Goal: Task Accomplishment & Management: Use online tool/utility

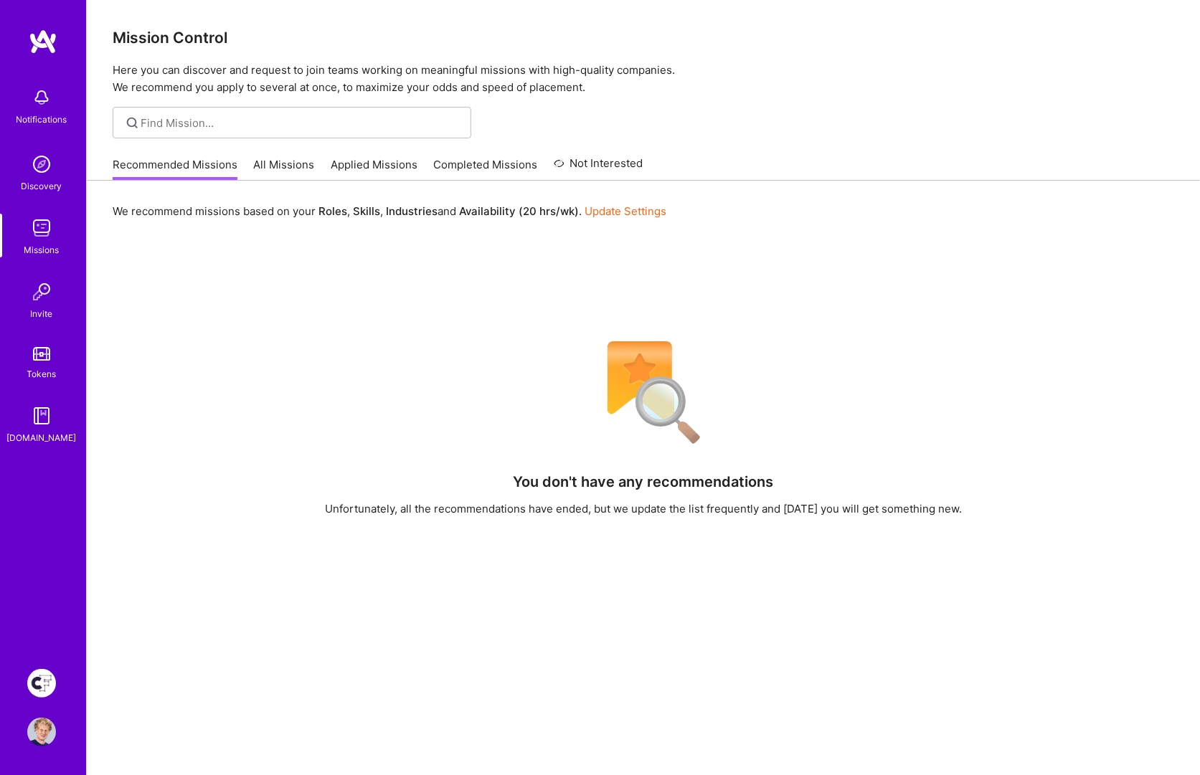
click at [43, 687] on img at bounding box center [41, 683] width 29 height 29
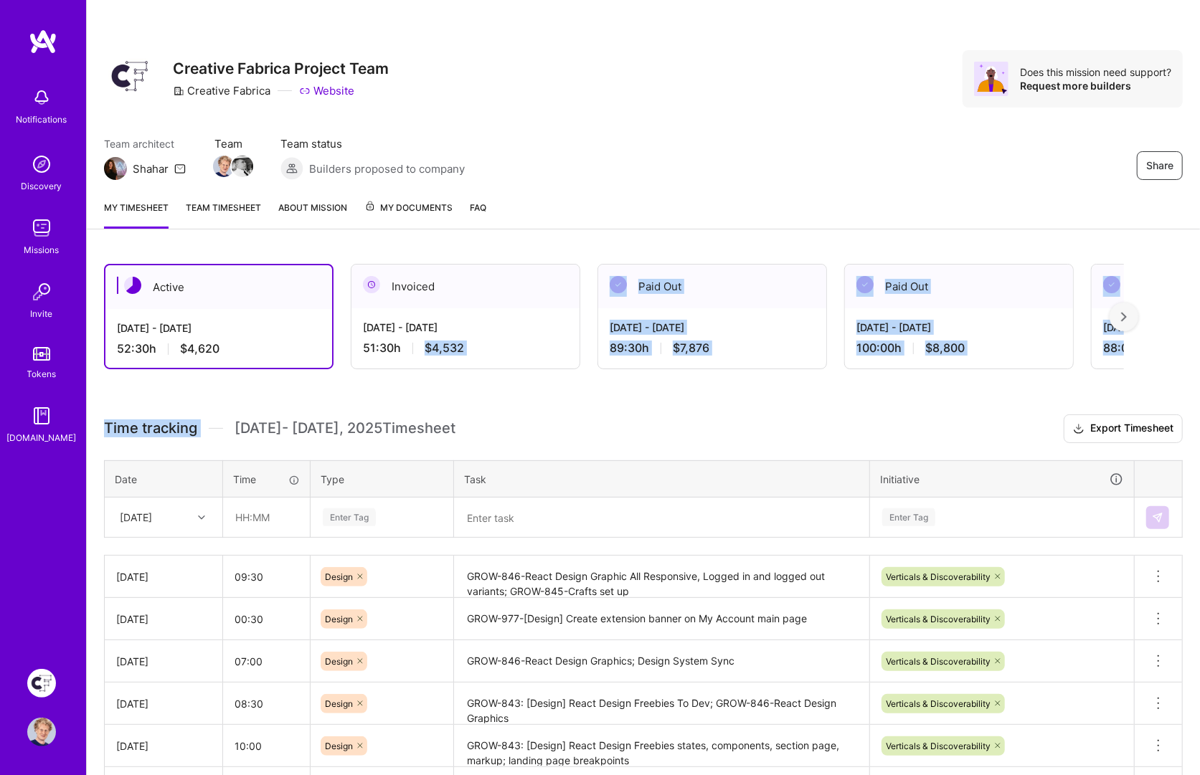
drag, startPoint x: 474, startPoint y: 377, endPoint x: 426, endPoint y: 352, distance: 53.9
click at [425, 351] on div "Active [DATE] - [DATE] 52:30 h $4,620 Invoiced [DATE] - [DATE] 51:30 h $4,532 P…" at bounding box center [643, 604] width 1113 height 714
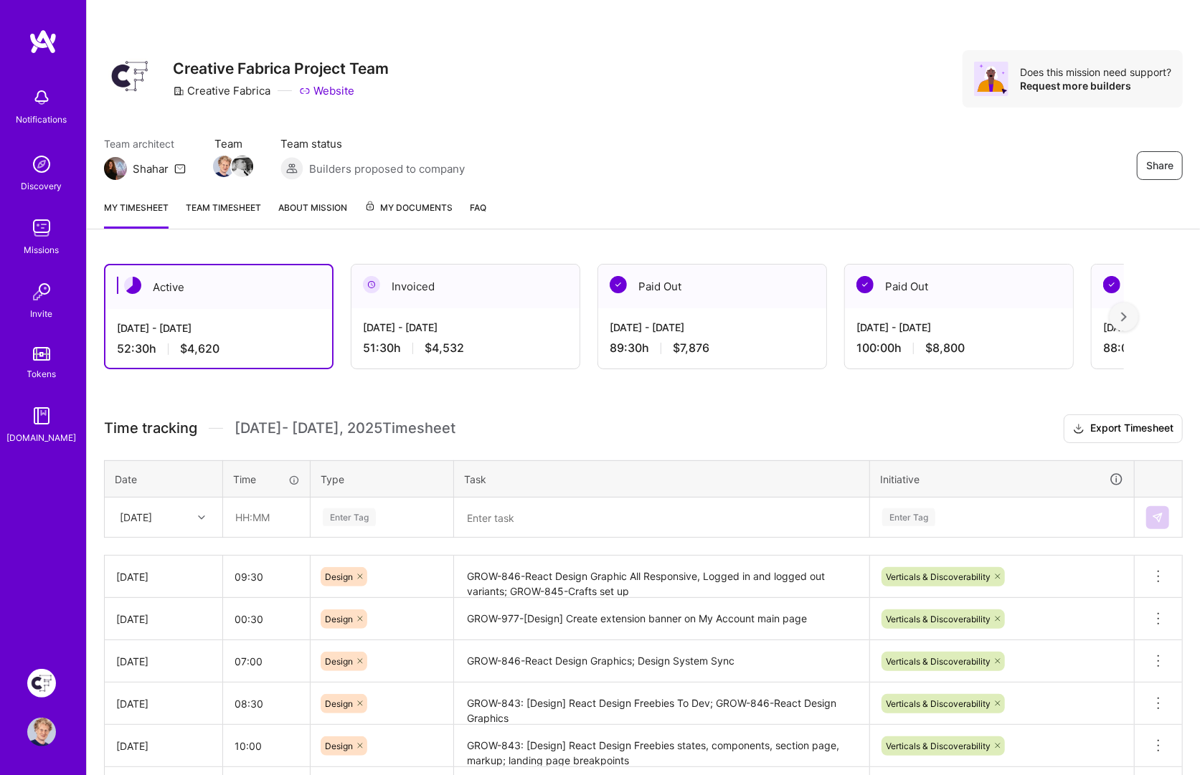
click at [479, 392] on div "Active [DATE] - [DATE] 52:30 h $4,620 Invoiced [DATE] - [DATE] 51:30 h $4,532 P…" at bounding box center [643, 604] width 1113 height 714
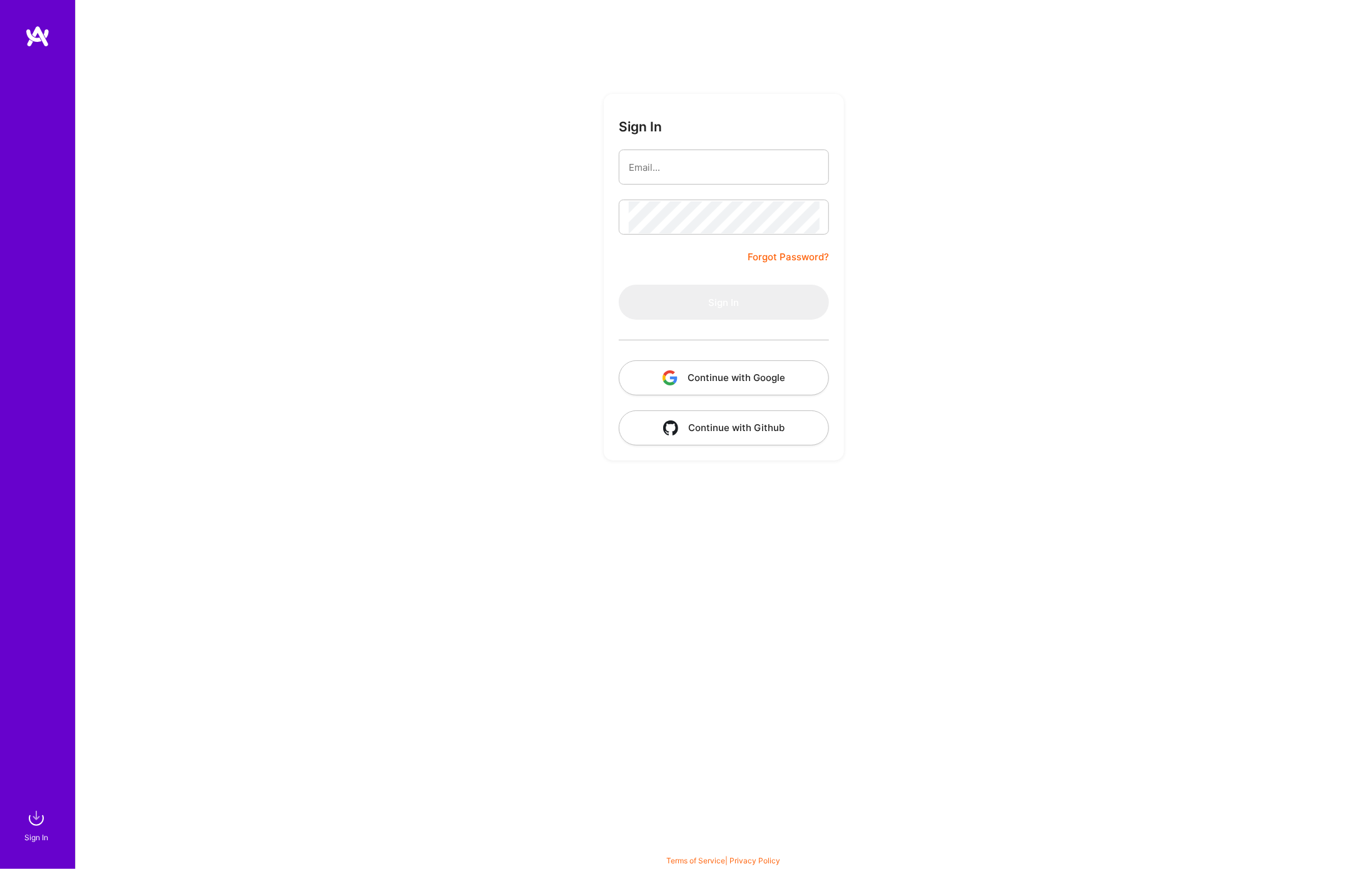
click at [1026, 159] on div "Sign In Forgot Password? Sign In Continue with Google Continue with Github" at bounding box center [723, 434] width 1297 height 869
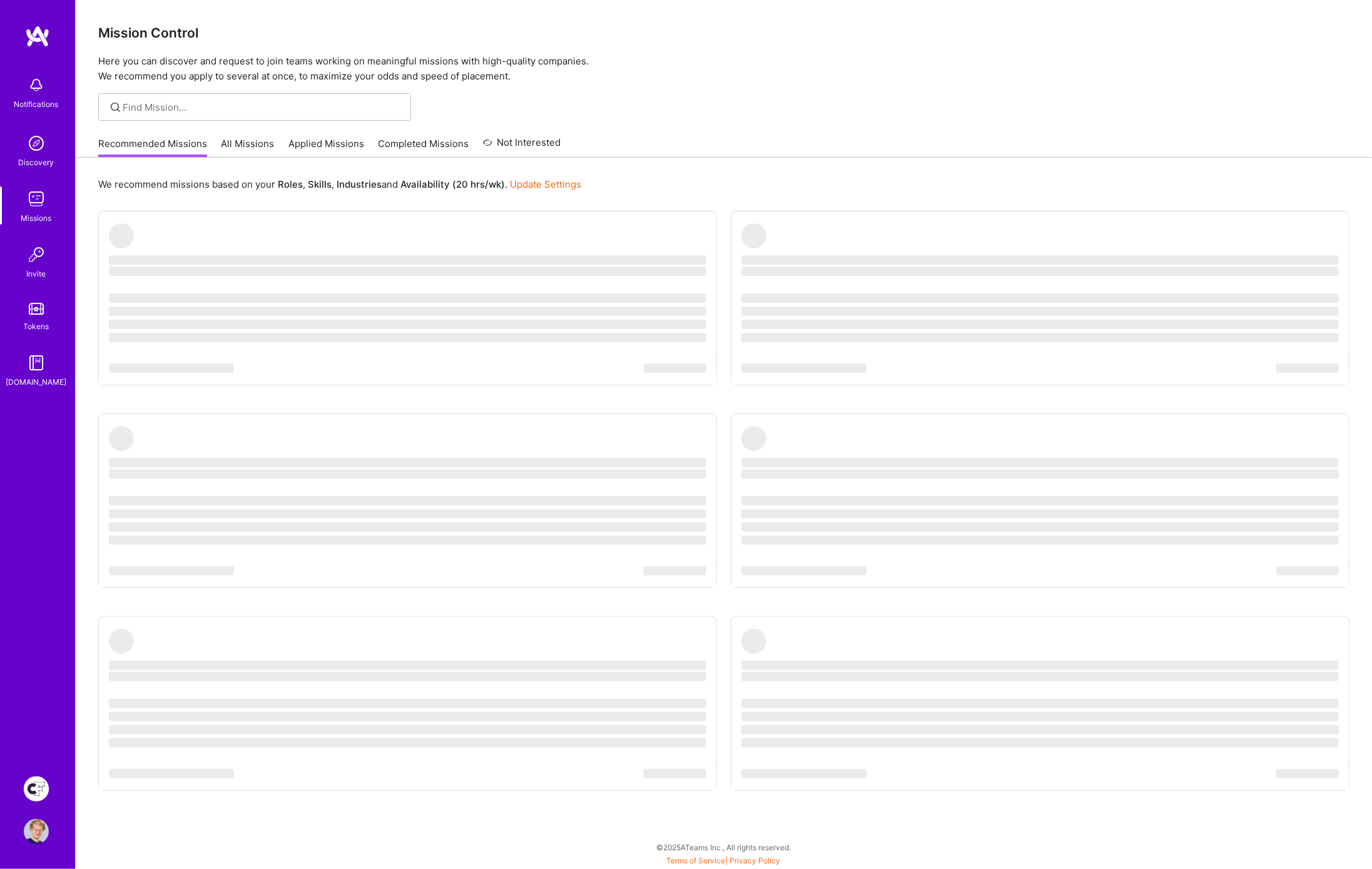
click at [676, 173] on div "We recommend missions based on your Roles , Skills , Industries and Availabilit…" at bounding box center [724, 184] width 1252 height 24
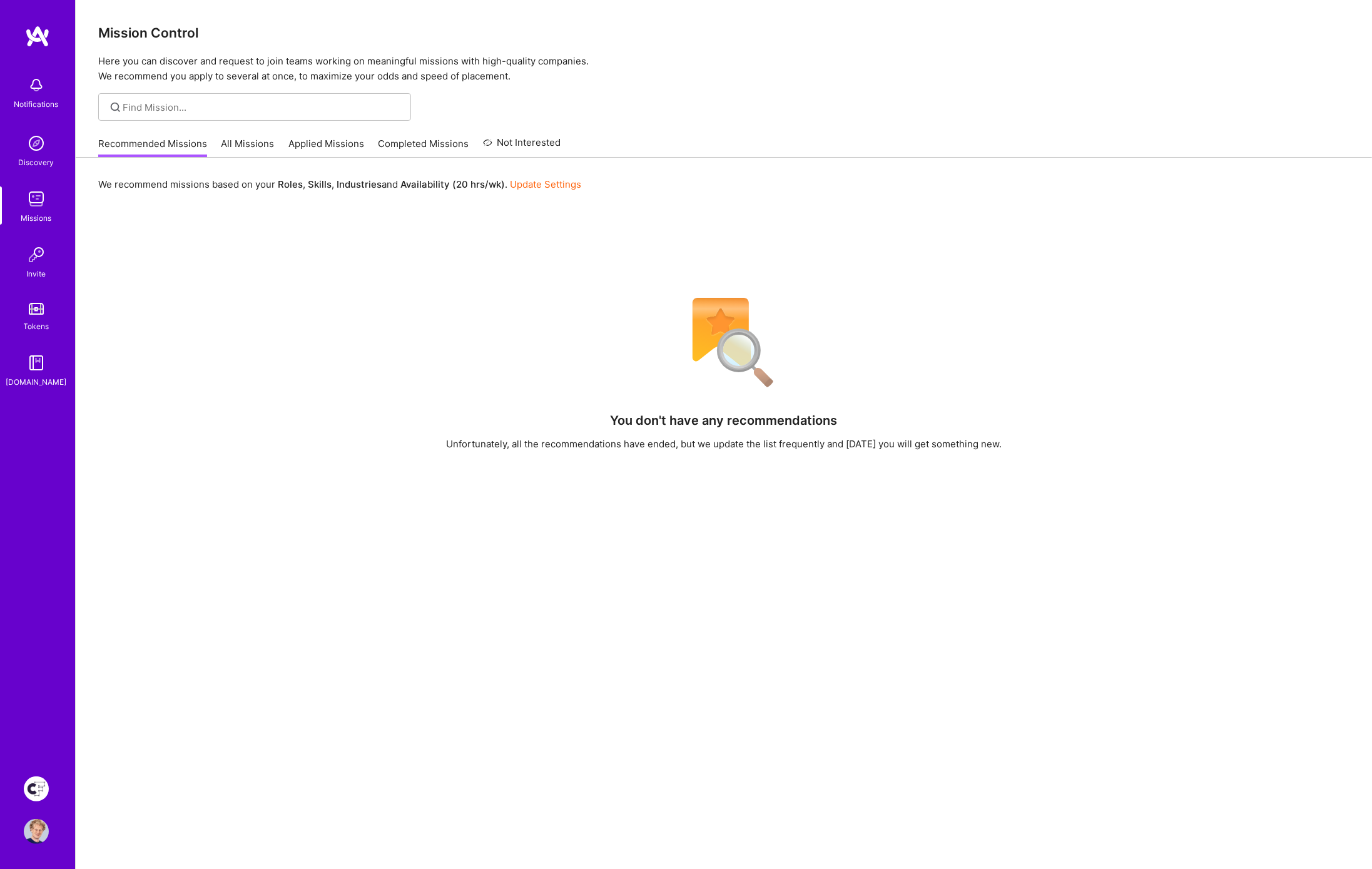
click at [1002, 108] on div at bounding box center [724, 107] width 1296 height 28
click at [32, 790] on img at bounding box center [36, 789] width 25 height 25
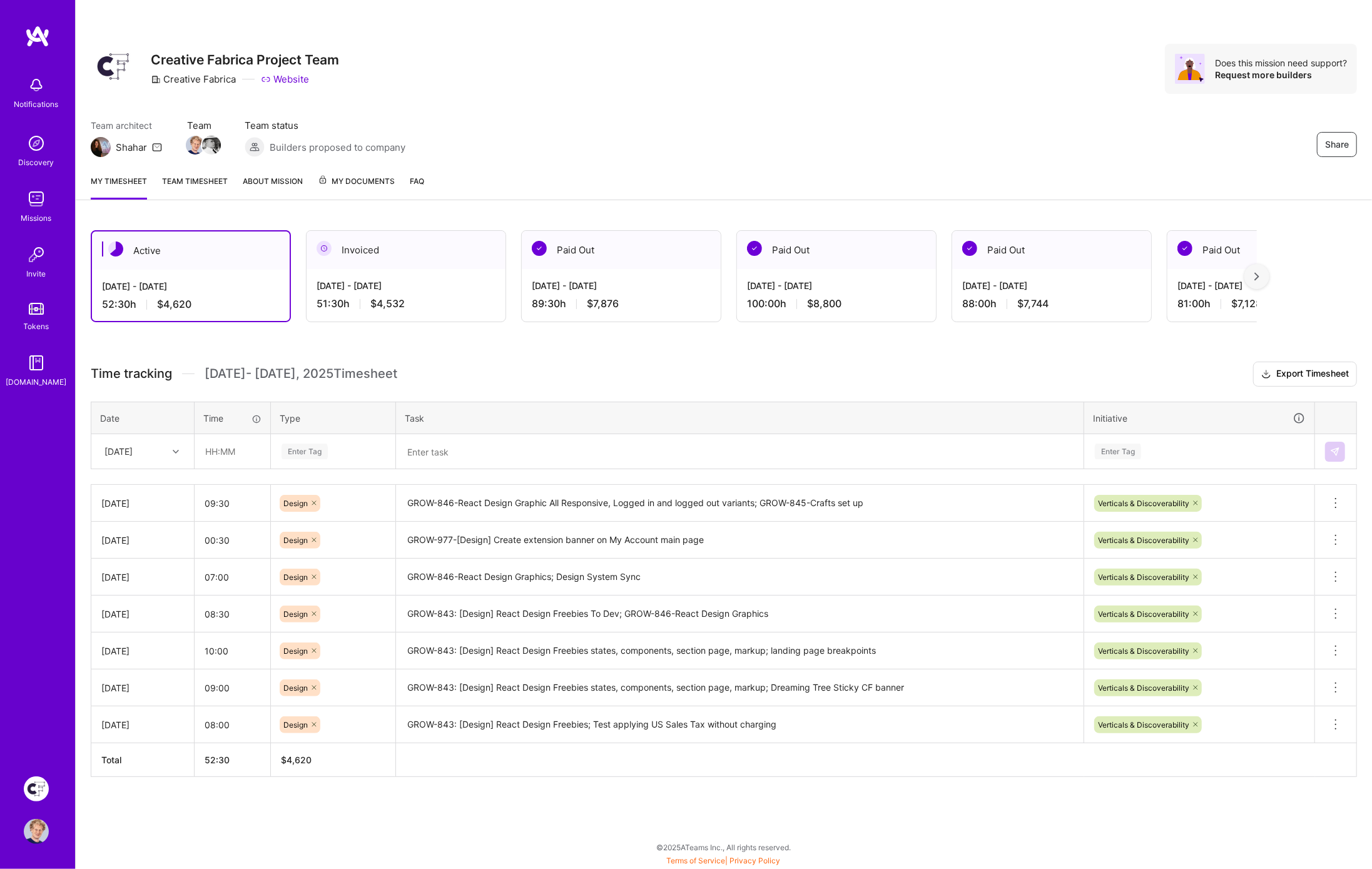
click at [42, 34] on img at bounding box center [38, 37] width 25 height 23
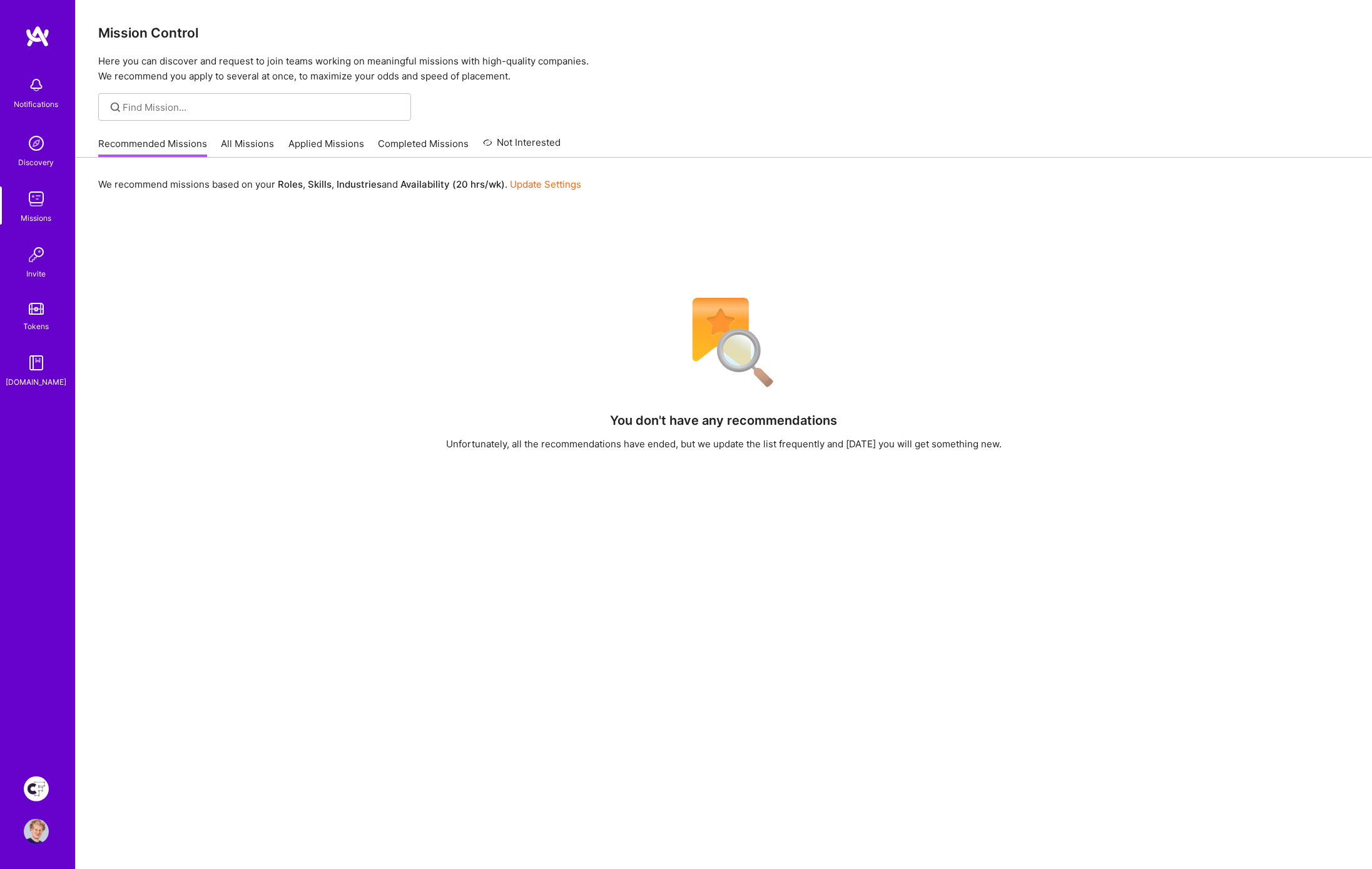
click at [242, 144] on link "All Missions" at bounding box center [248, 147] width 53 height 21
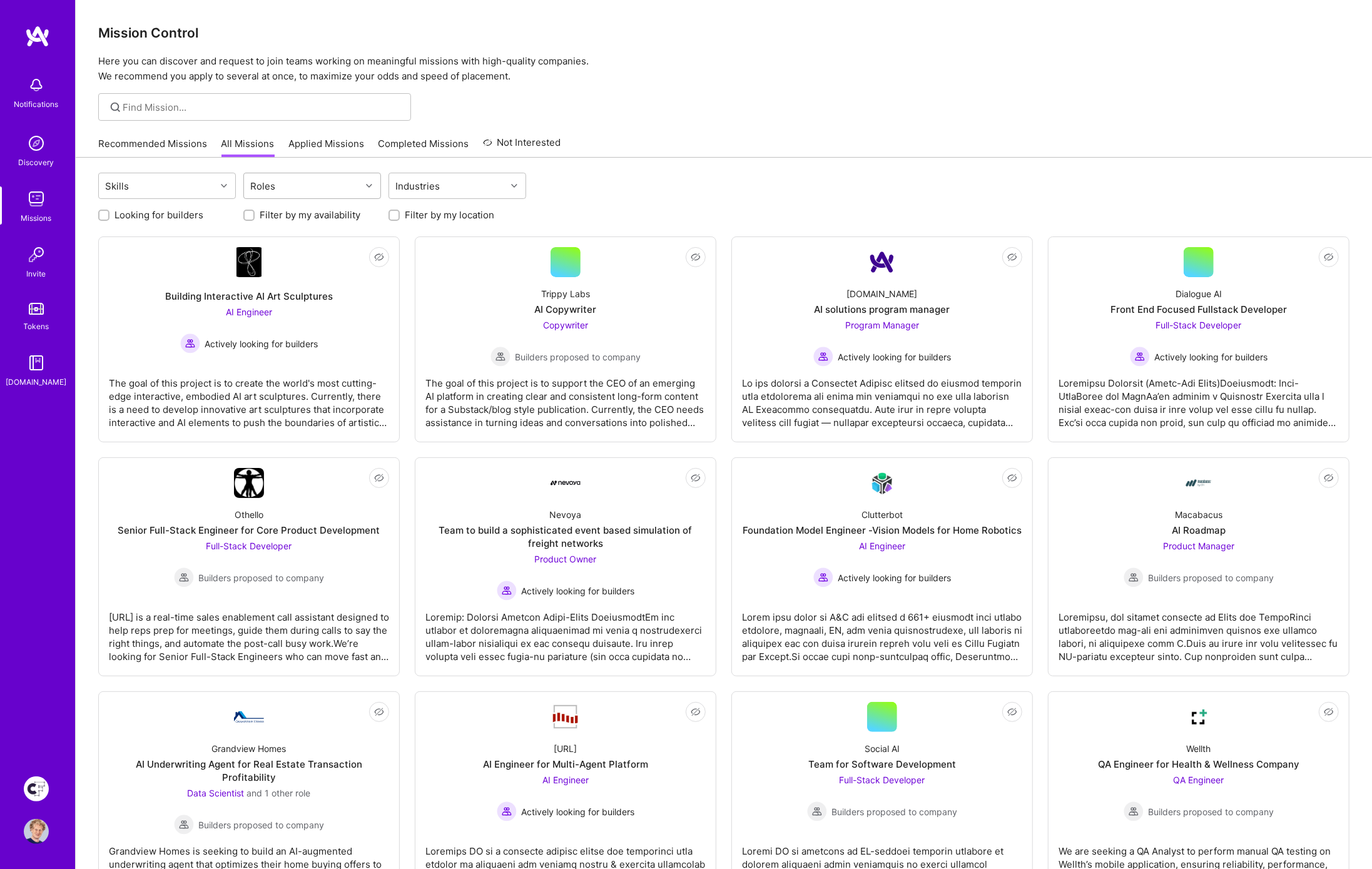
click at [320, 189] on div "Roles" at bounding box center [303, 186] width 117 height 25
click at [280, 377] on div "UX Expert" at bounding box center [312, 378] width 123 height 13
checkbox input "true"
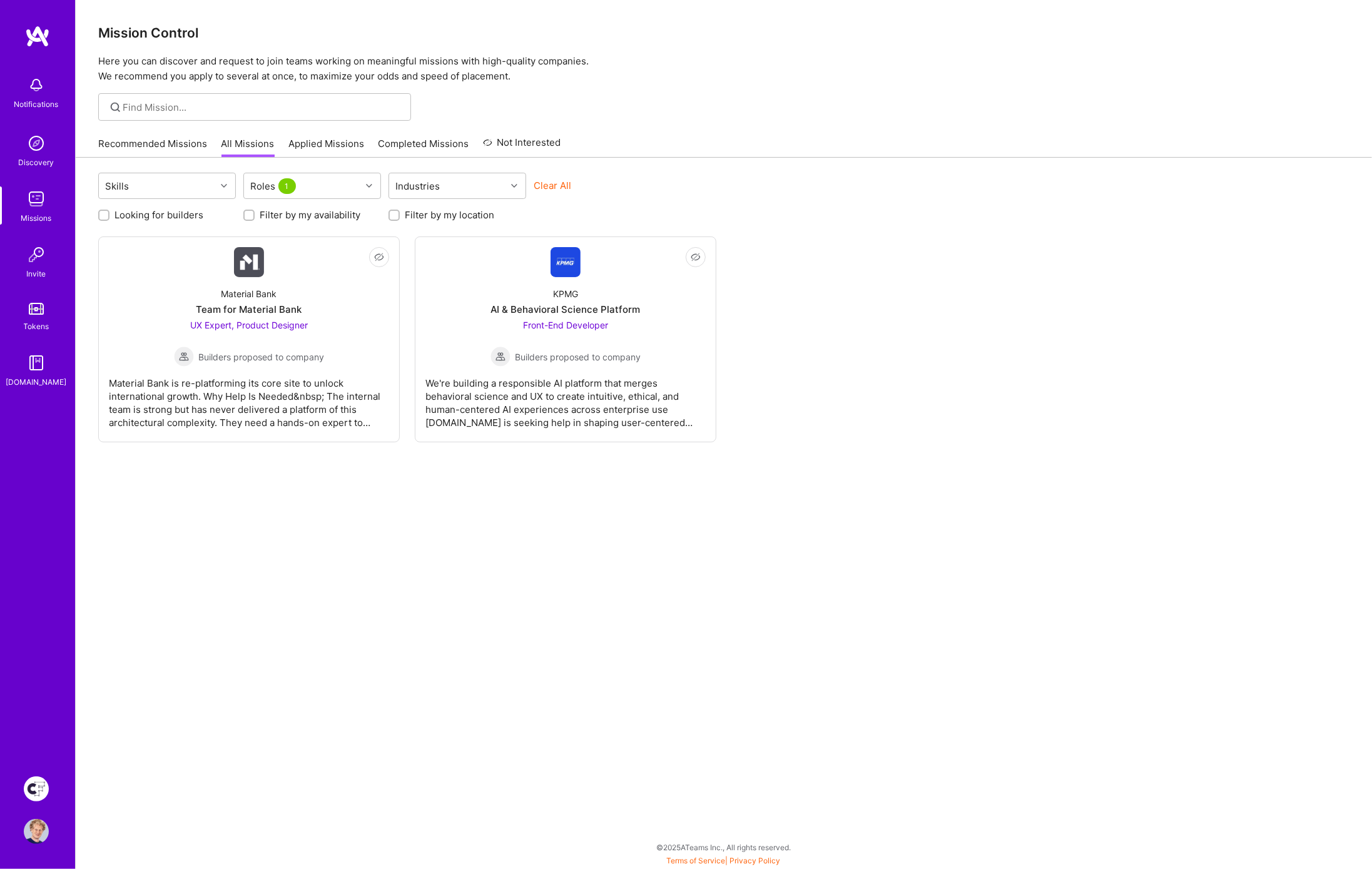
click at [840, 135] on div "Recommended Missions All Missions Applied Missions Completed Missions Not Inter…" at bounding box center [724, 143] width 1252 height 27
